Goal: Find specific page/section: Find specific page/section

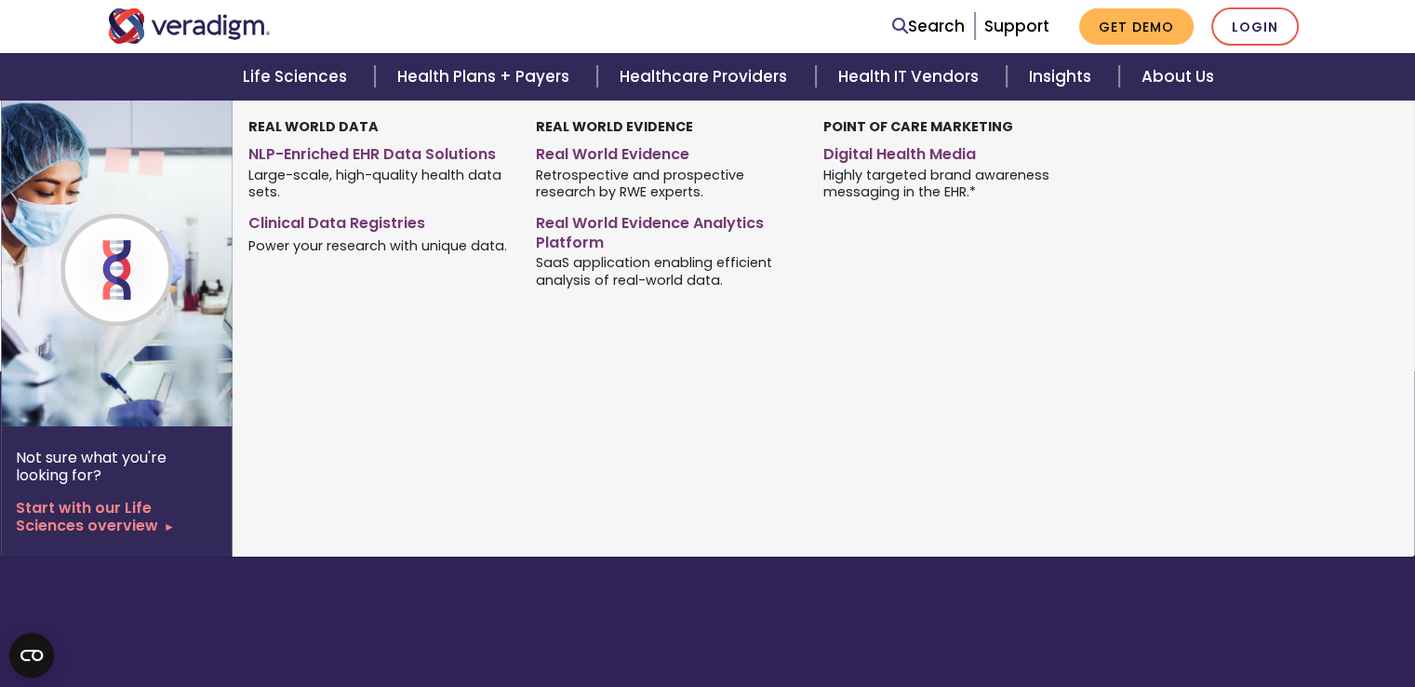
scroll to position [320, 0]
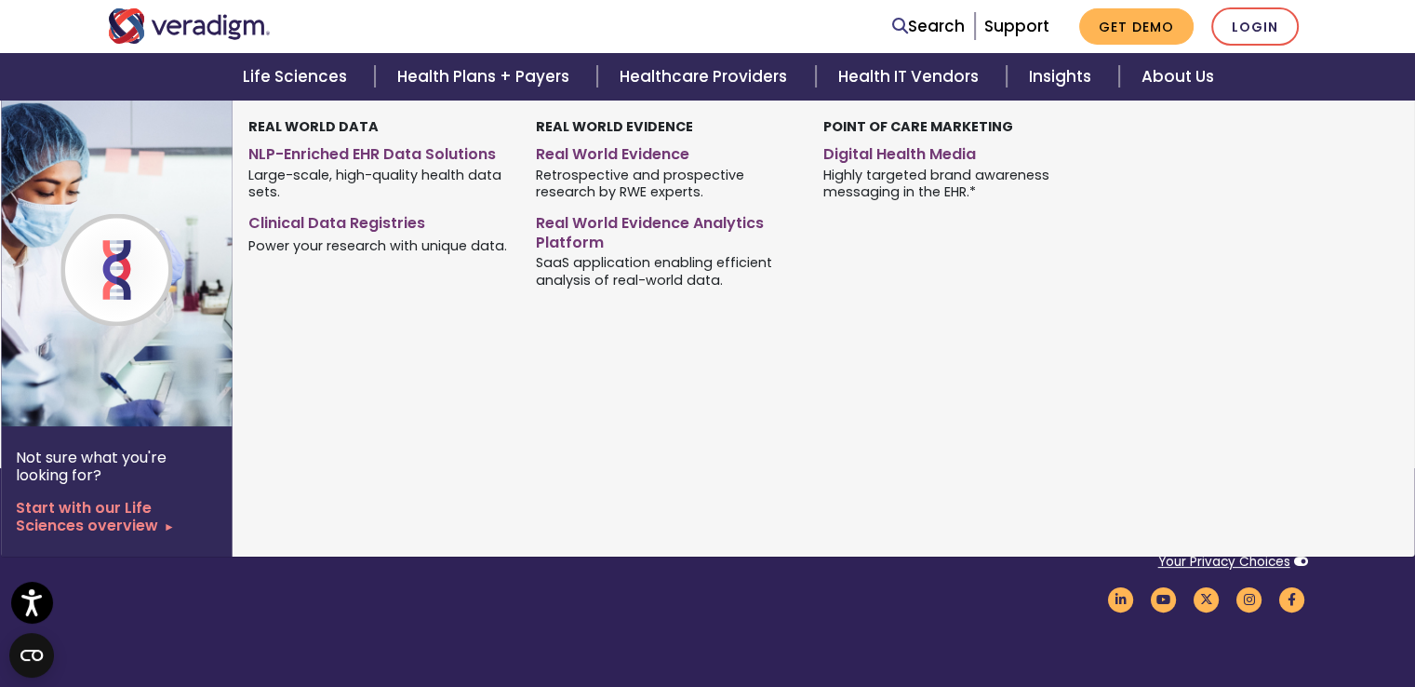
click at [190, 402] on img at bounding box center [151, 263] width 300 height 326
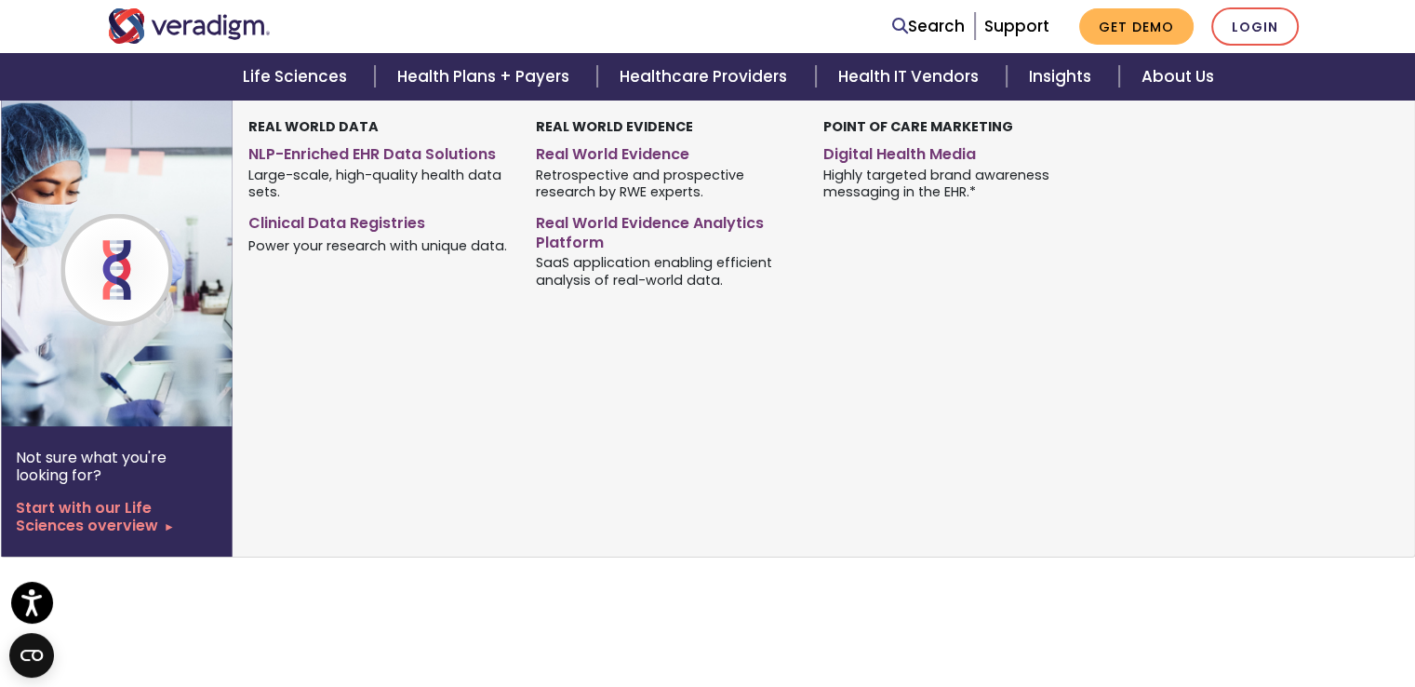
scroll to position [521, 0]
click at [102, 257] on img at bounding box center [116, 270] width 112 height 60
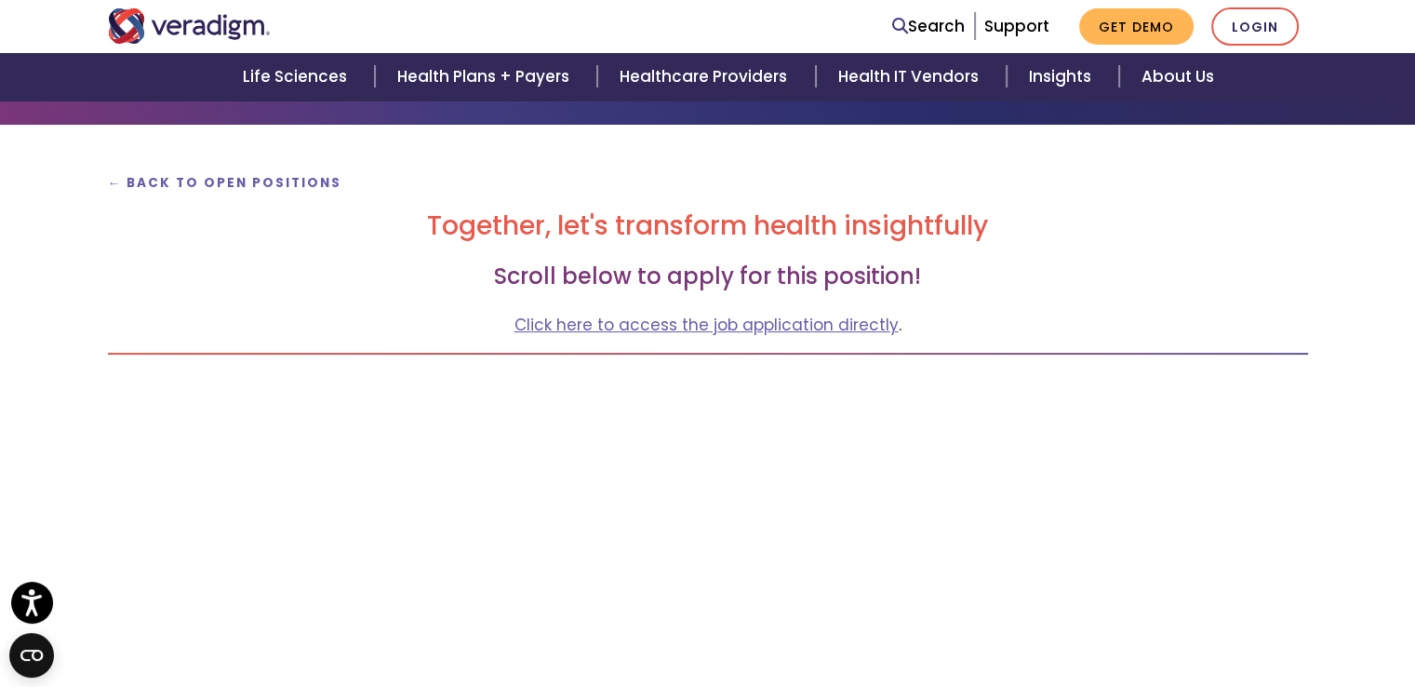
scroll to position [156, 0]
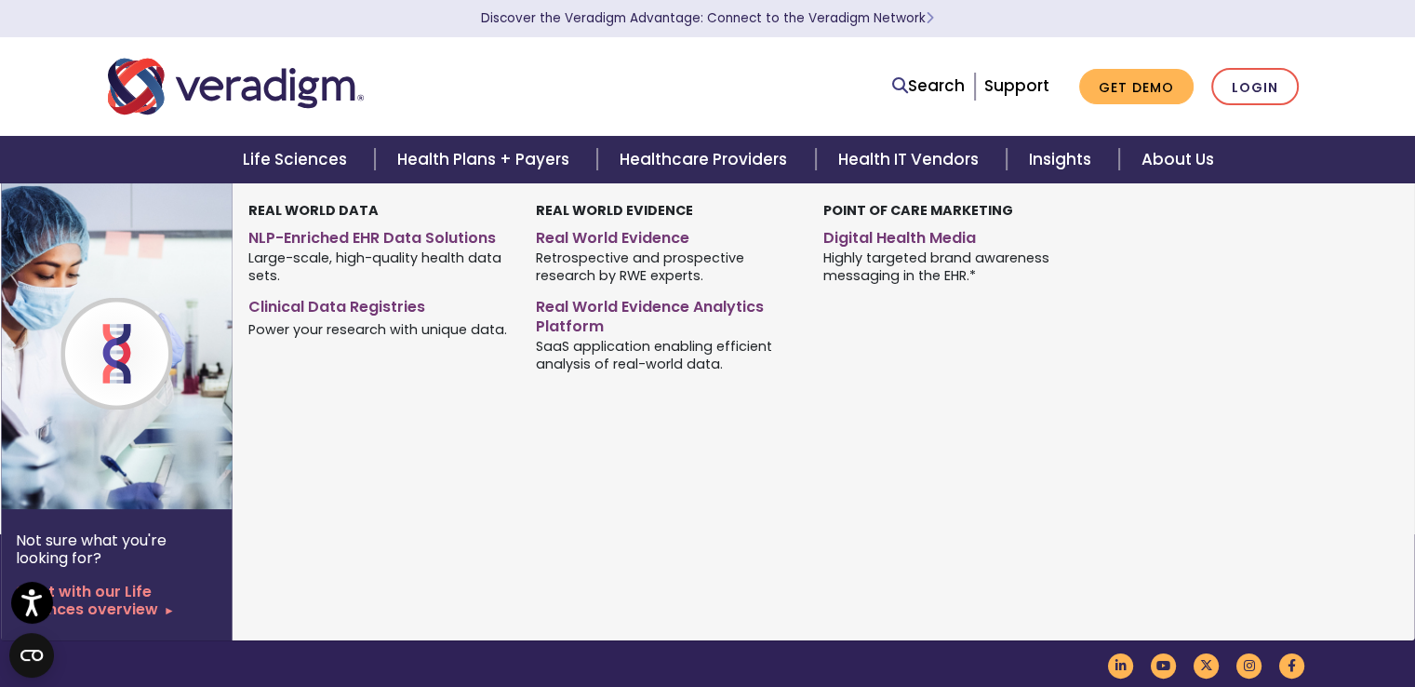
click at [126, 429] on img at bounding box center [151, 346] width 300 height 326
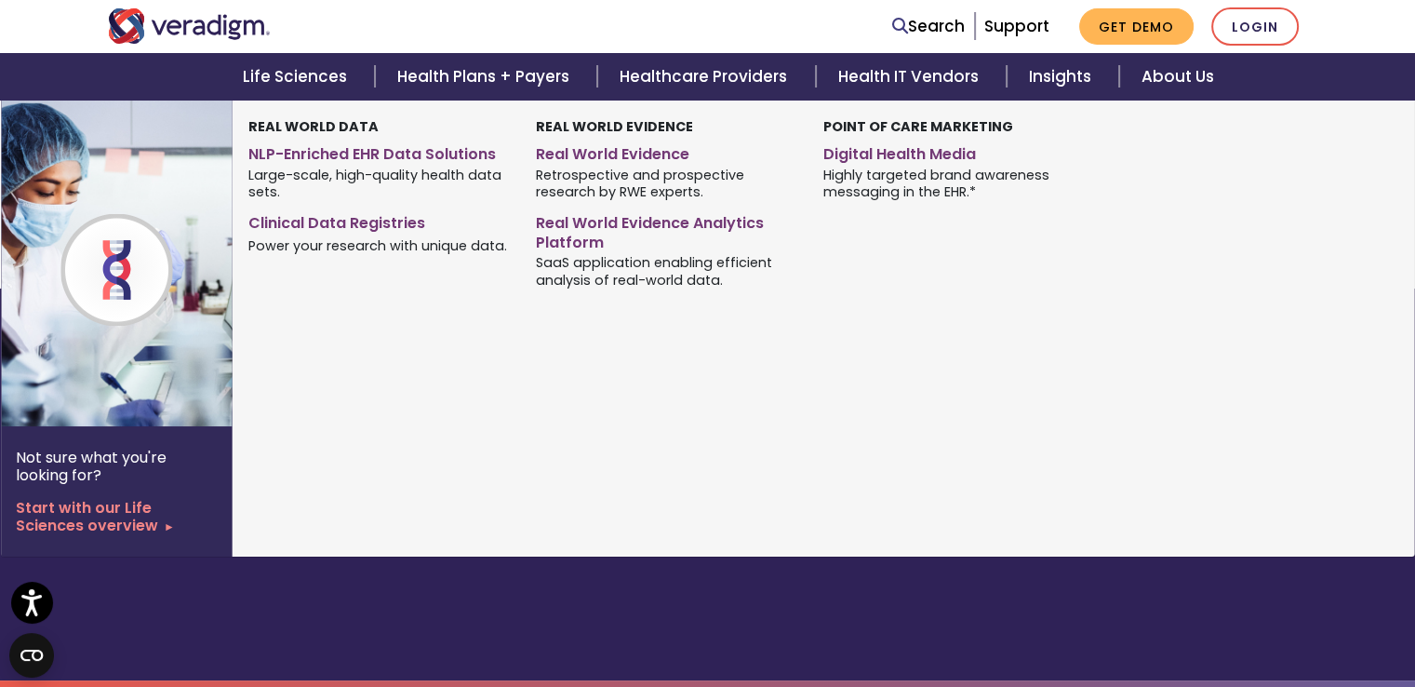
click at [169, 369] on img at bounding box center [151, 263] width 300 height 326
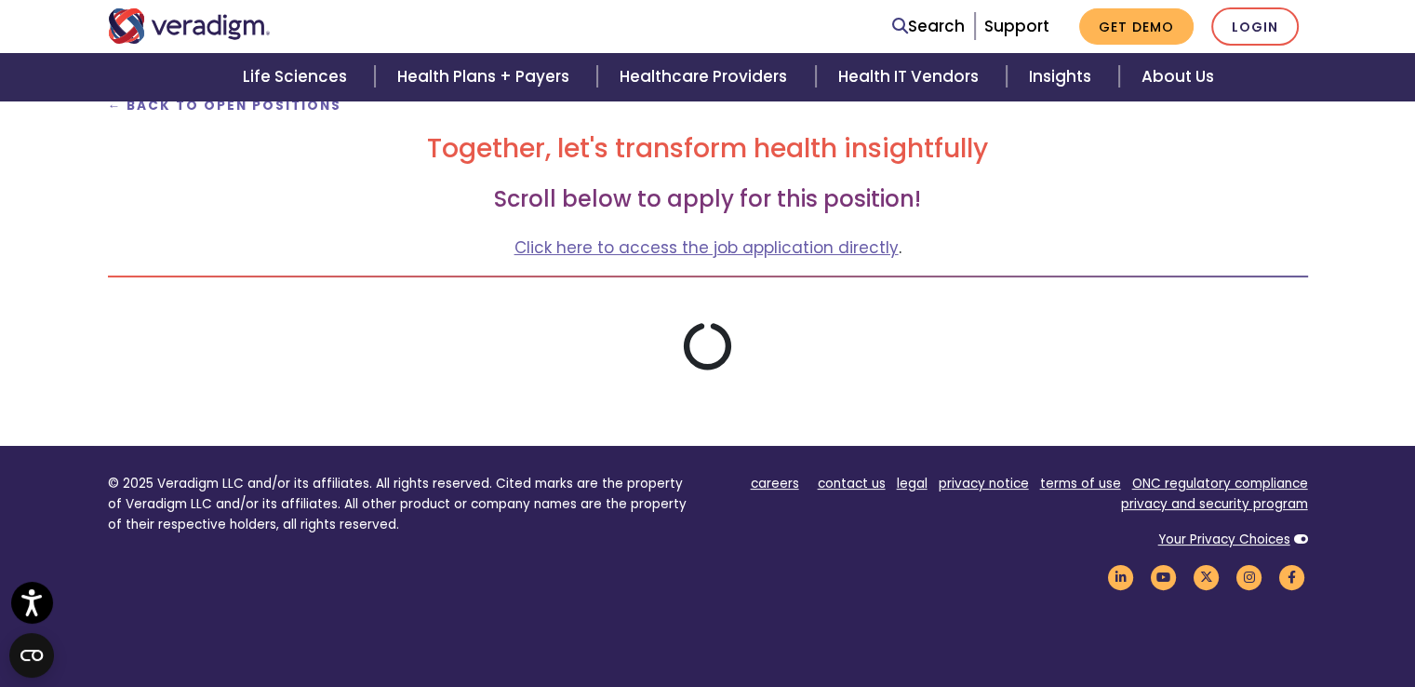
scroll to position [275, 0]
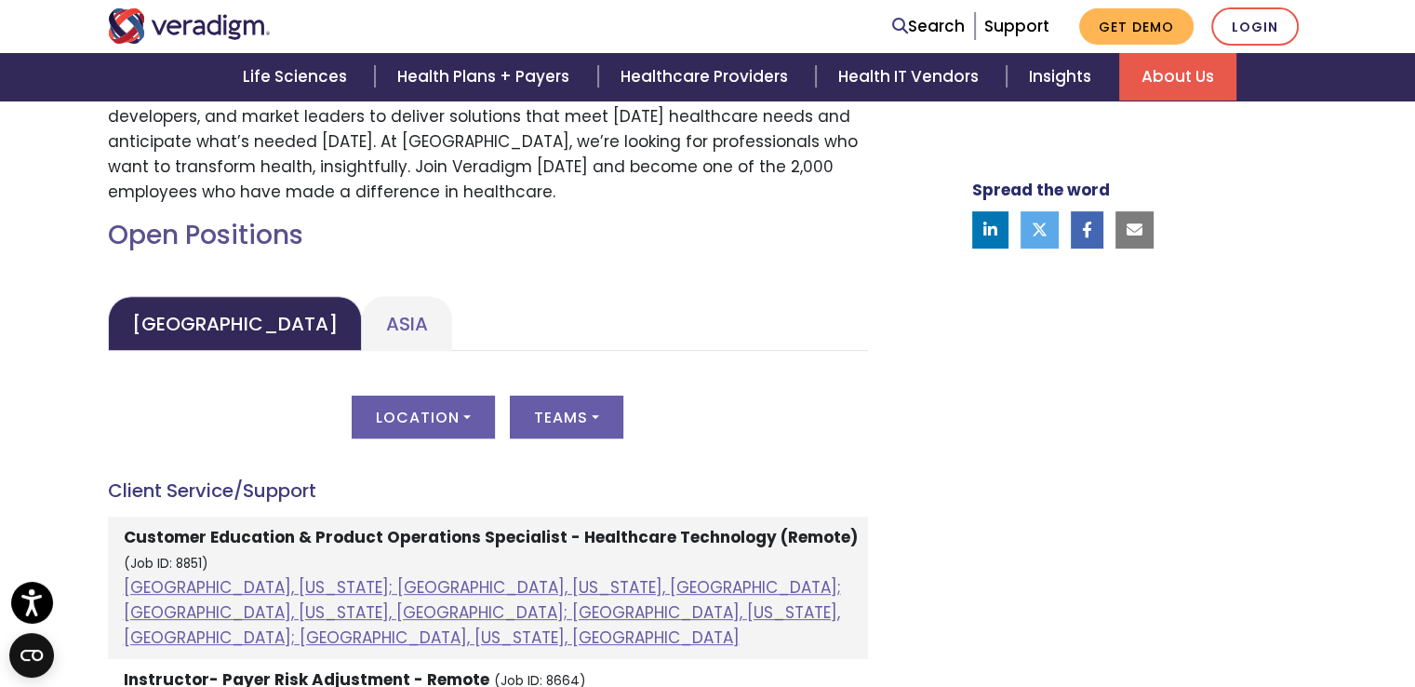
scroll to position [737, 0]
click at [362, 337] on link "Asia" at bounding box center [407, 323] width 90 height 55
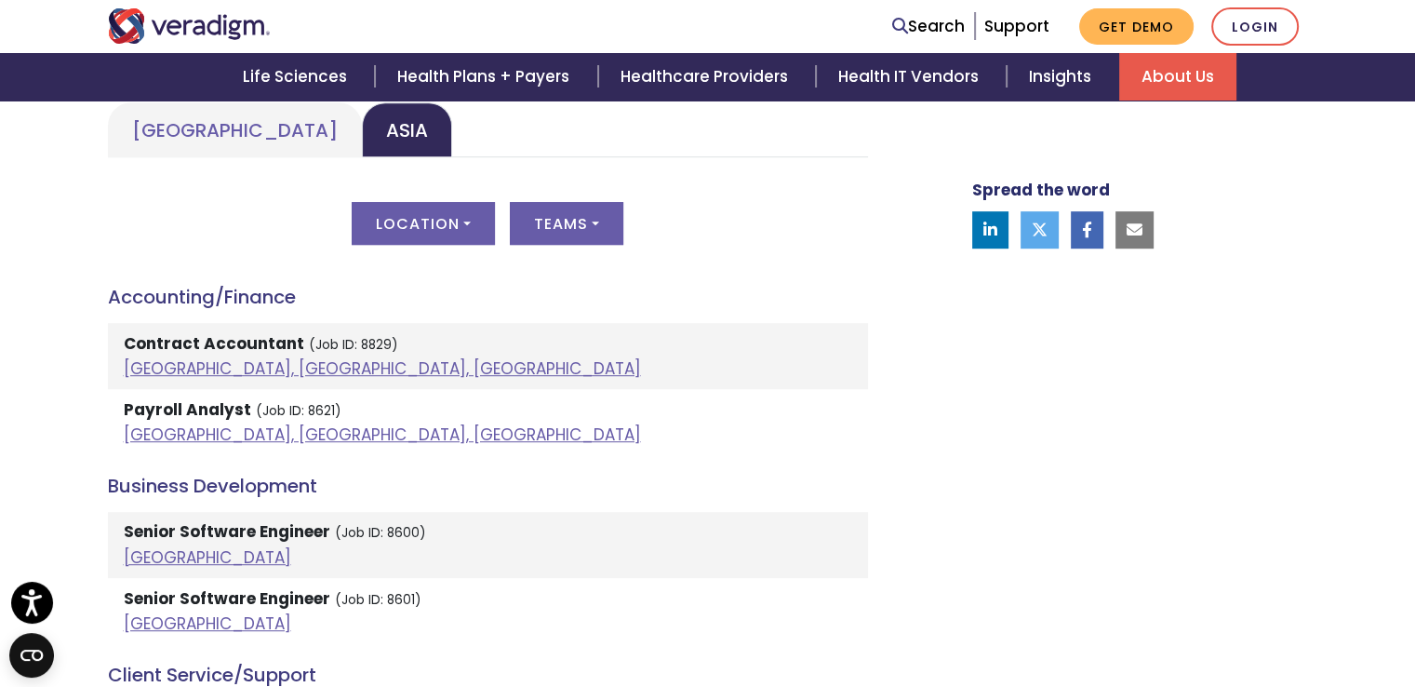
scroll to position [888, 0]
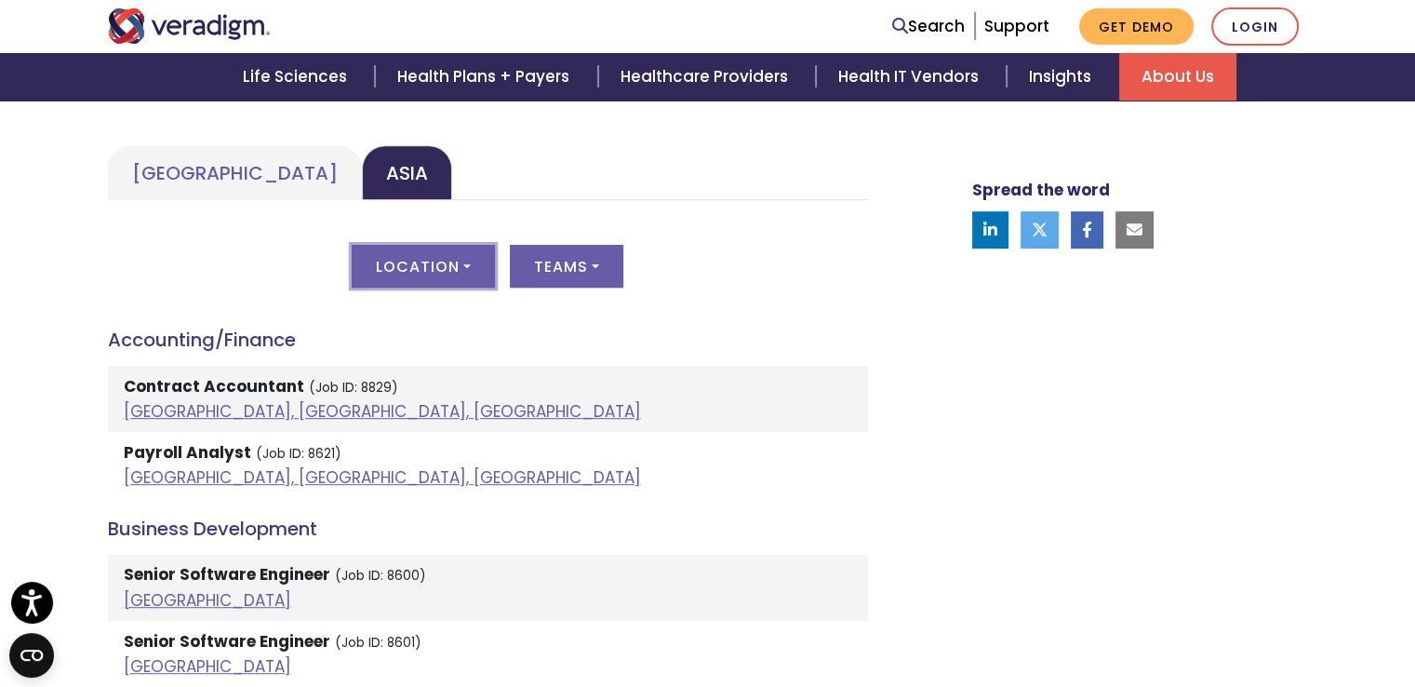
click at [457, 278] on button "Location" at bounding box center [423, 266] width 143 height 43
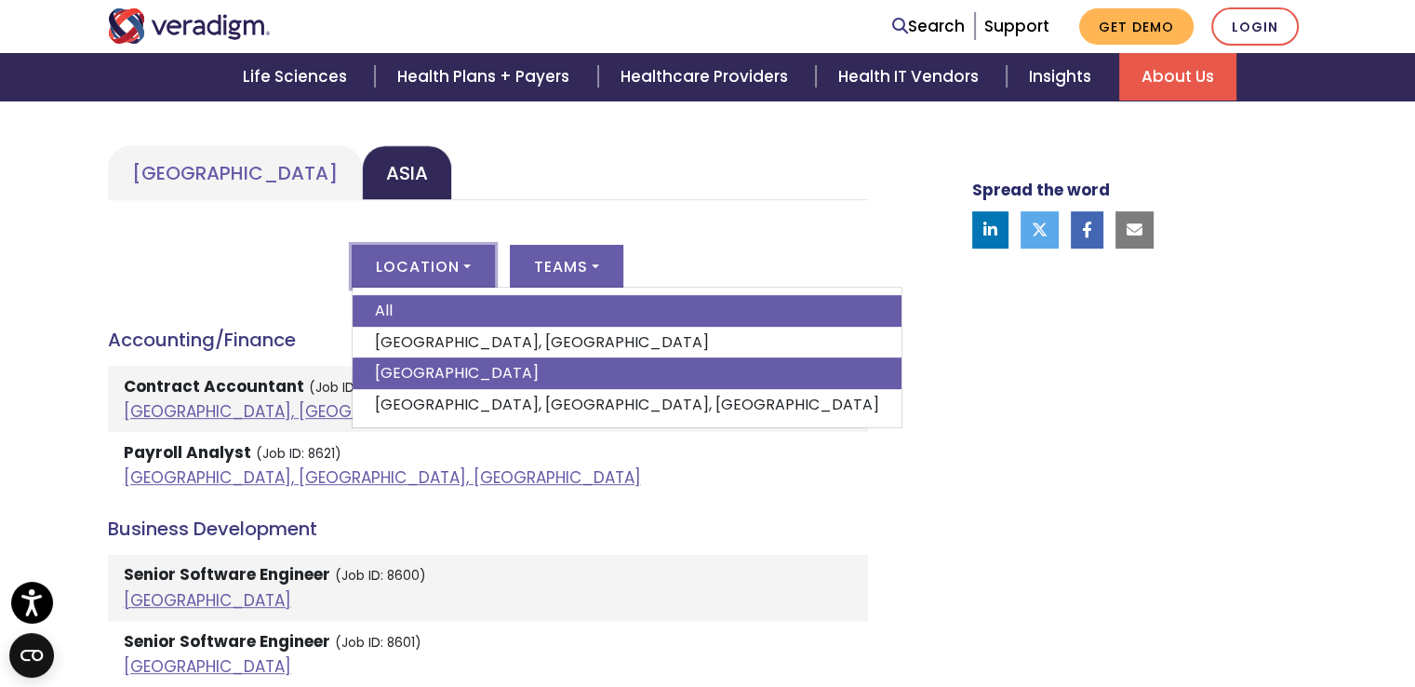
click at [423, 377] on link "[GEOGRAPHIC_DATA]" at bounding box center [627, 373] width 549 height 32
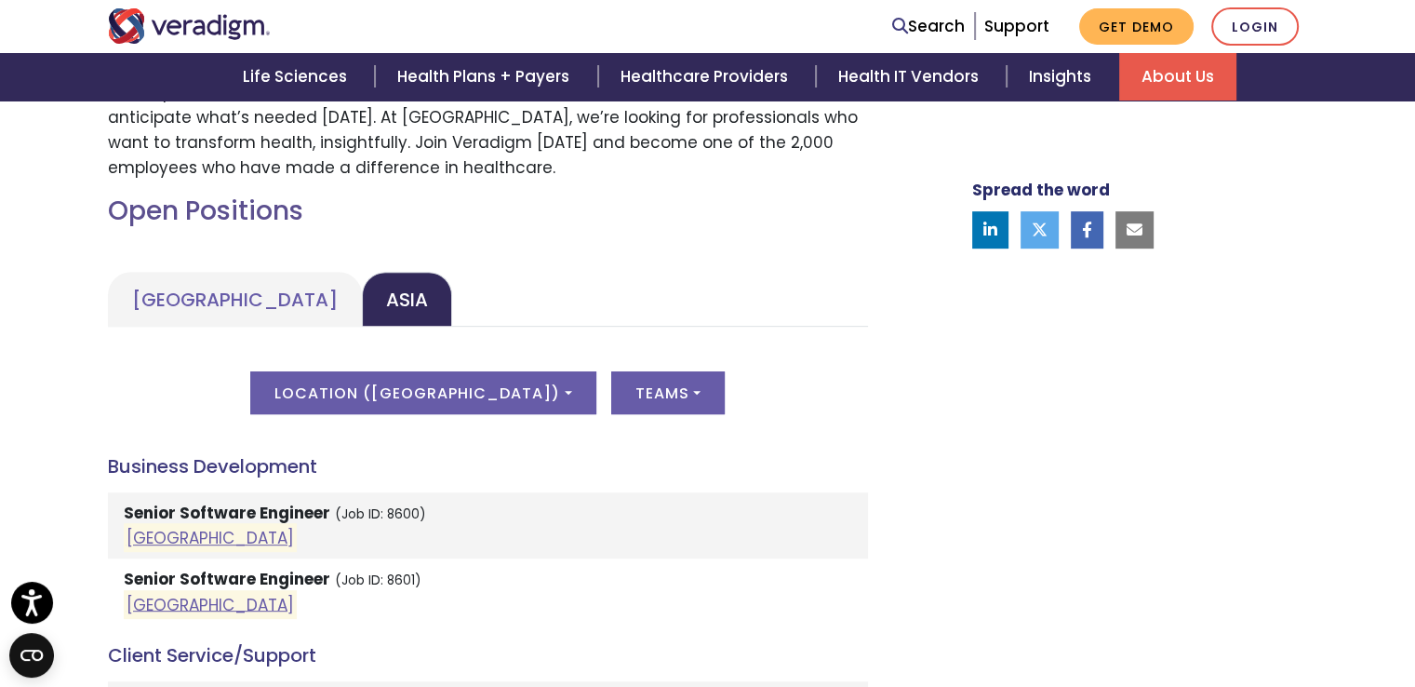
scroll to position [757, 0]
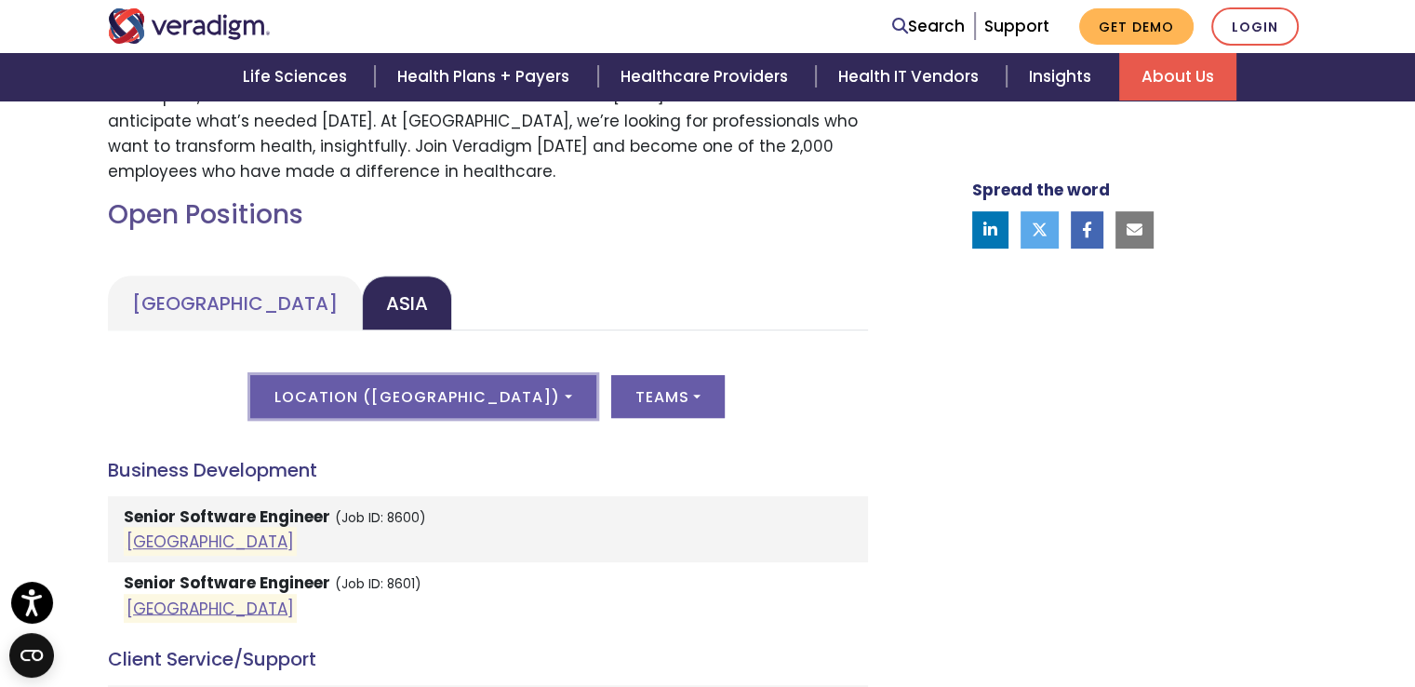
click at [416, 378] on button "Location ( India )" at bounding box center [422, 396] width 345 height 43
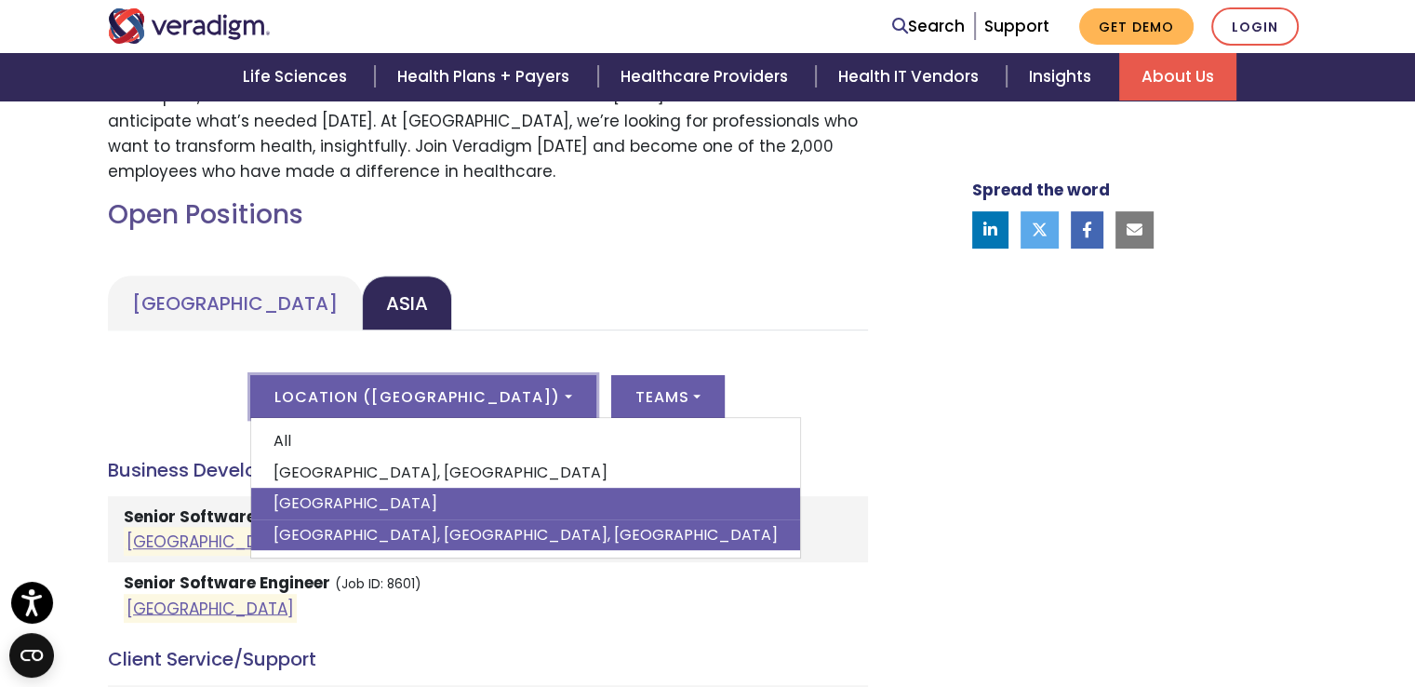
click at [383, 538] on link "[GEOGRAPHIC_DATA], [GEOGRAPHIC_DATA], [GEOGRAPHIC_DATA]" at bounding box center [525, 535] width 549 height 32
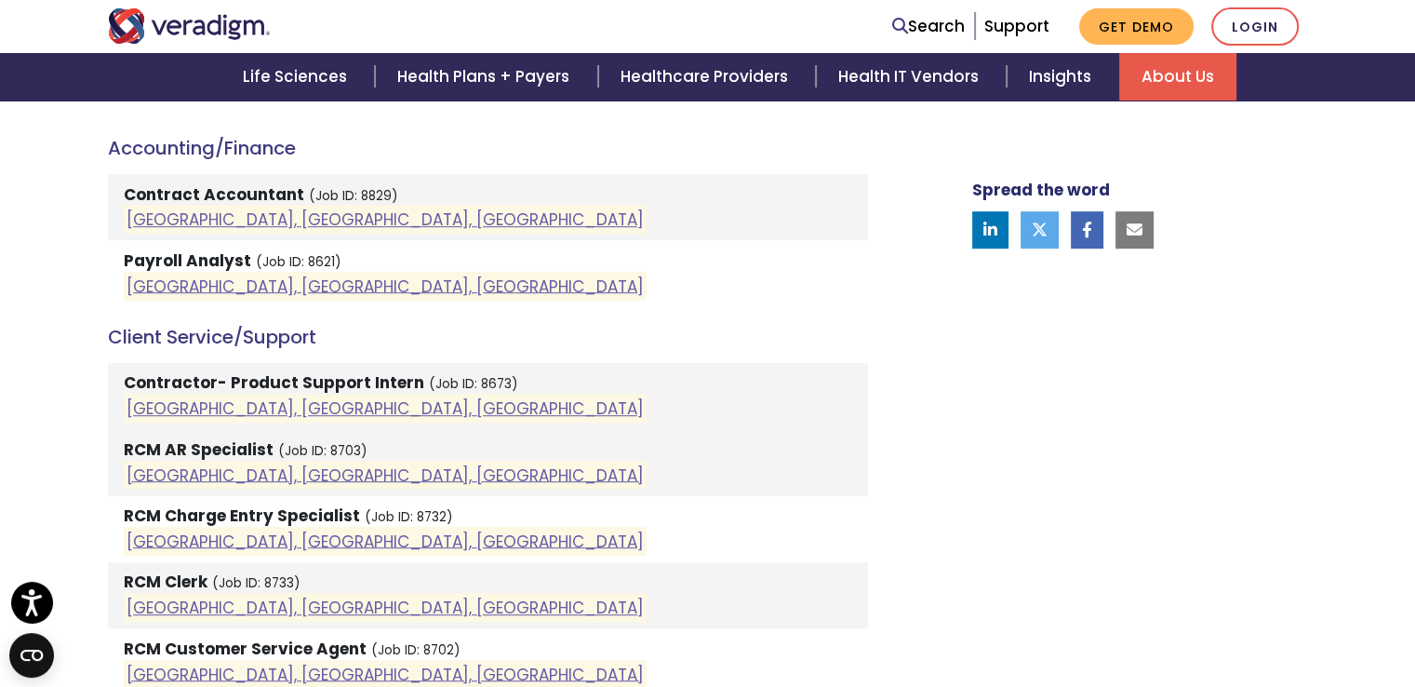
scroll to position [1128, 0]
